Goal: Find specific page/section: Find specific page/section

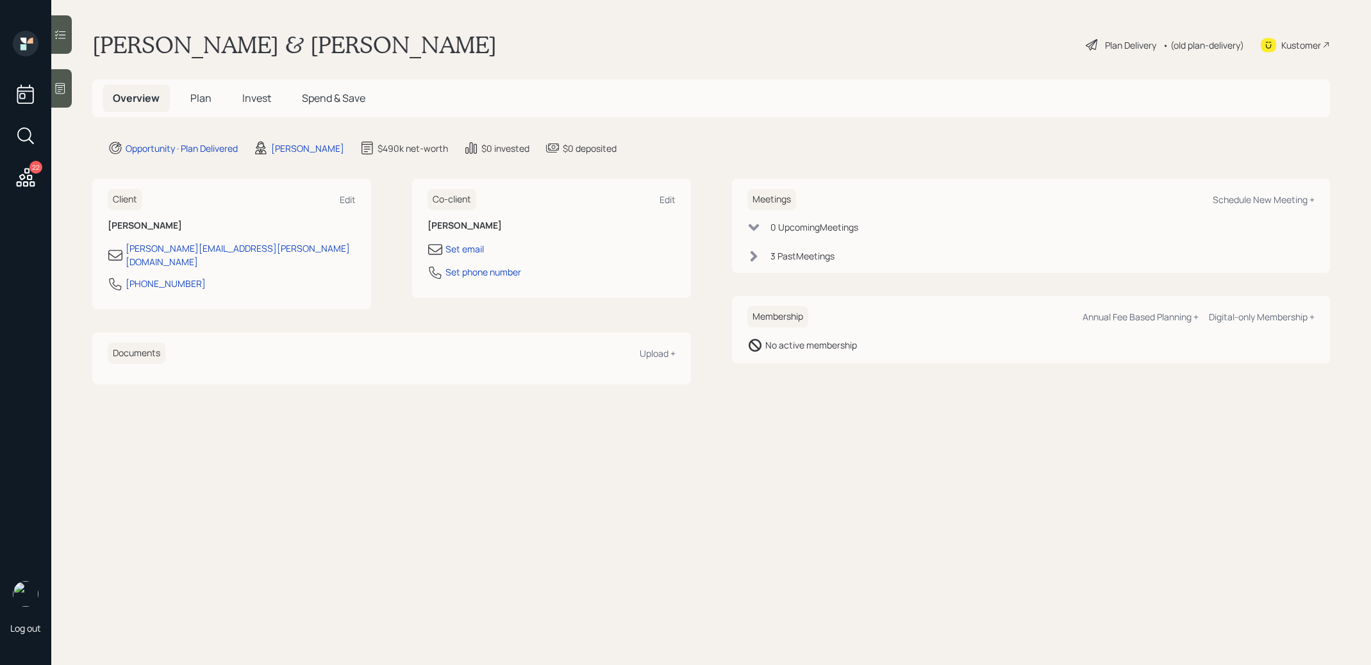
click at [24, 174] on icon at bounding box center [25, 177] width 23 height 23
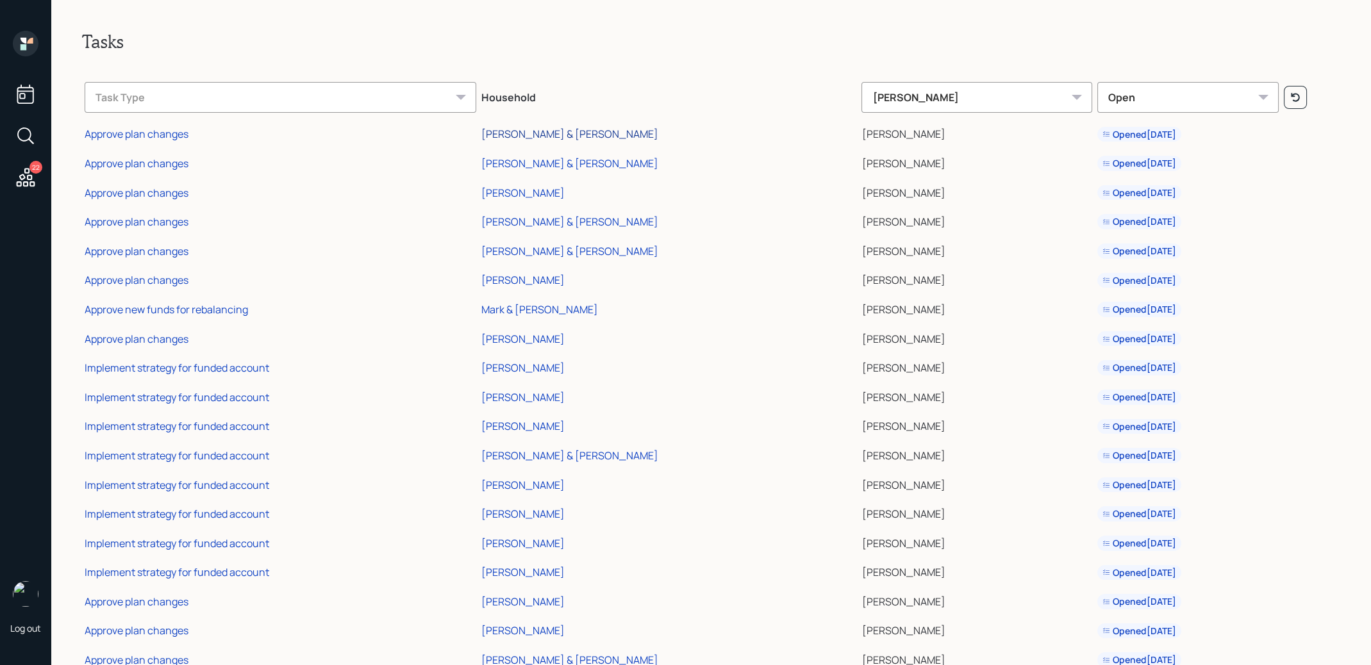
click at [484, 134] on div "[PERSON_NAME] & [PERSON_NAME]" at bounding box center [569, 134] width 177 height 14
